Goal: Information Seeking & Learning: Learn about a topic

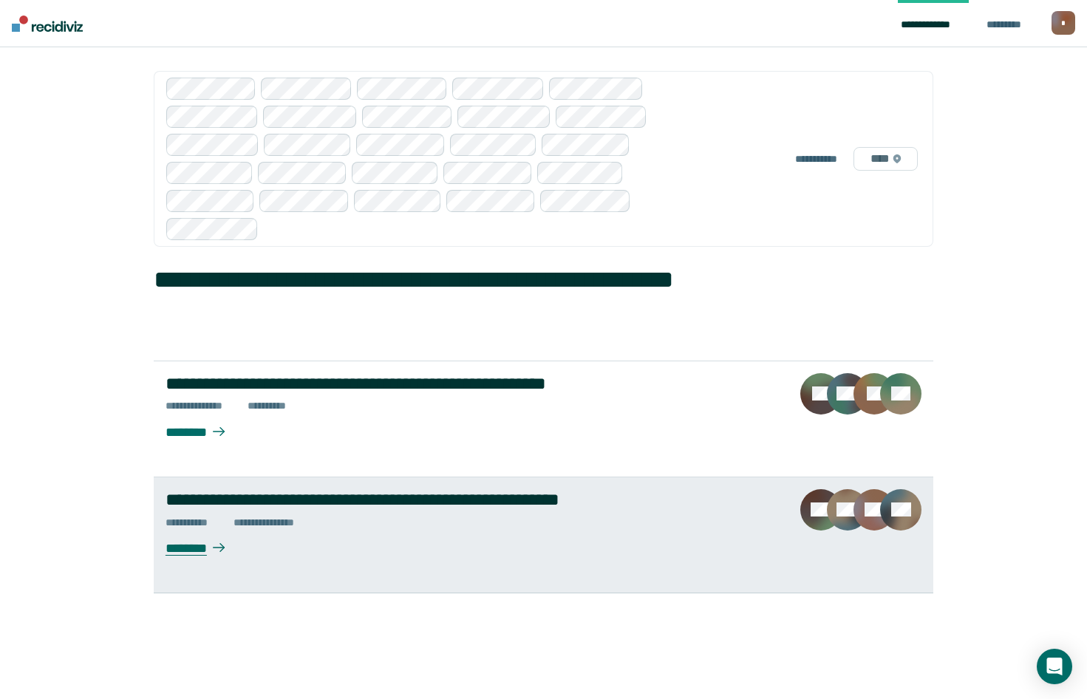
click at [202, 548] on div "********" at bounding box center [206, 542] width 83 height 29
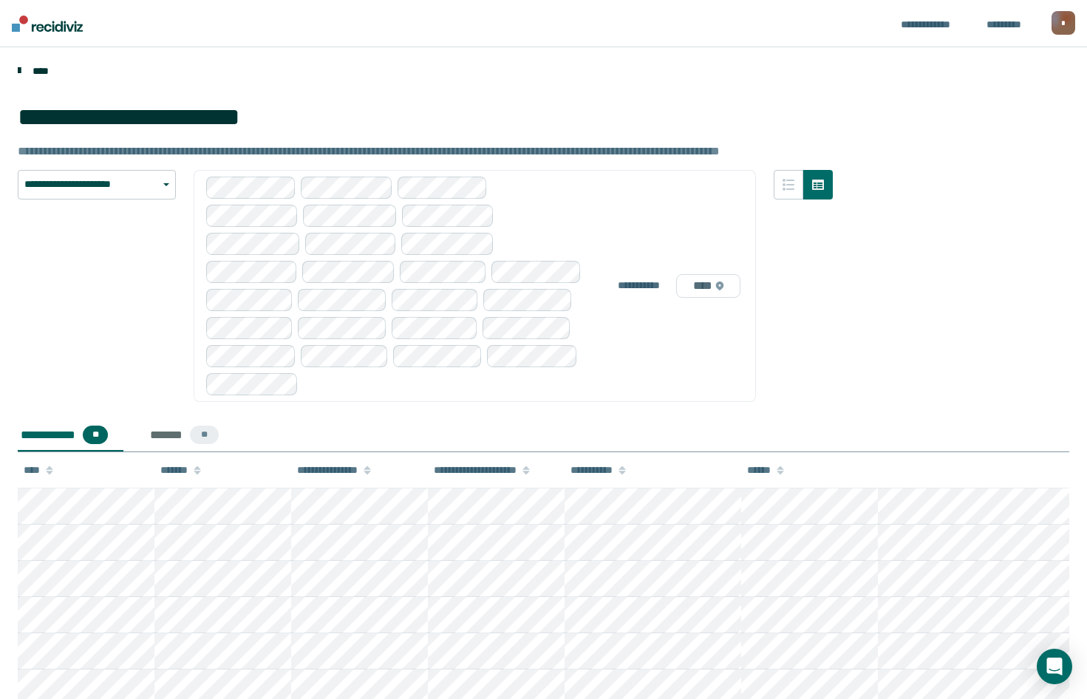
click at [20, 70] on icon at bounding box center [19, 71] width 3 height 12
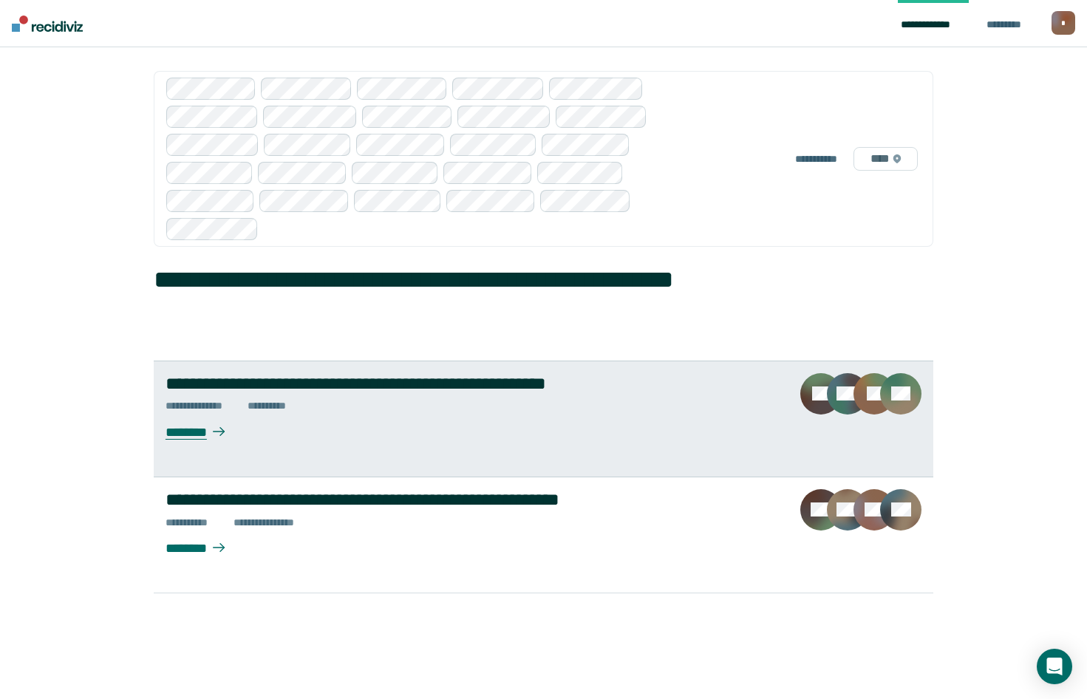
click at [194, 431] on div "********" at bounding box center [206, 426] width 83 height 29
